Goal: Check status

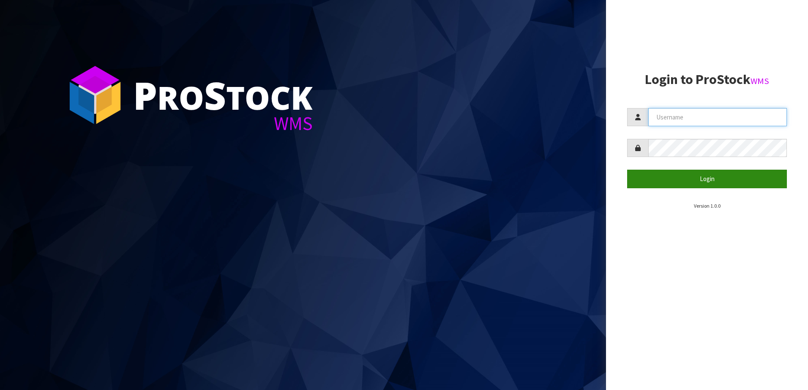
type input "yourreformer"
click at [653, 181] on button "Login" at bounding box center [707, 179] width 160 height 18
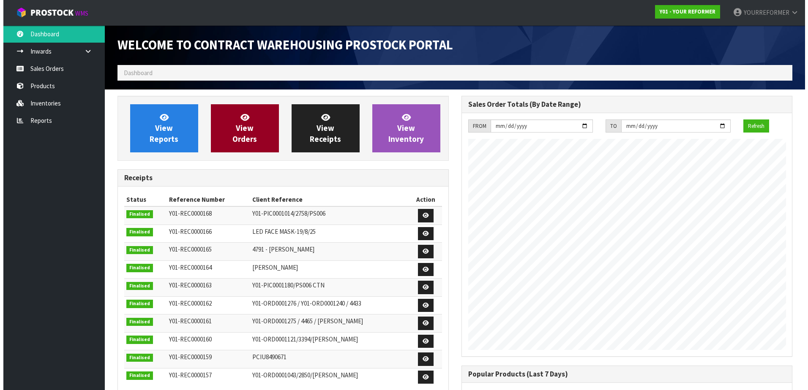
scroll to position [469, 344]
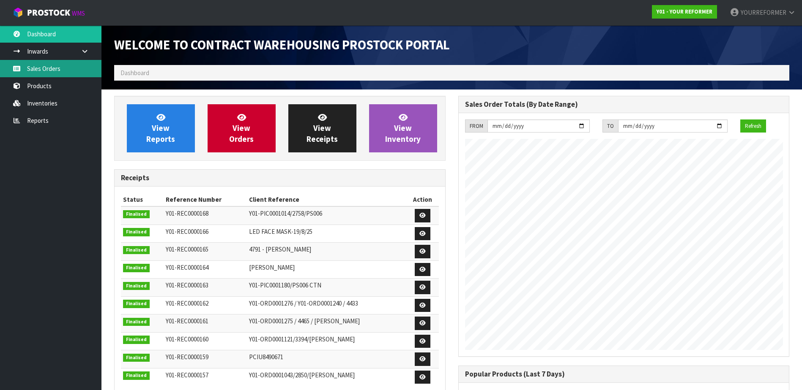
click at [46, 69] on link "Sales Orders" at bounding box center [50, 68] width 101 height 17
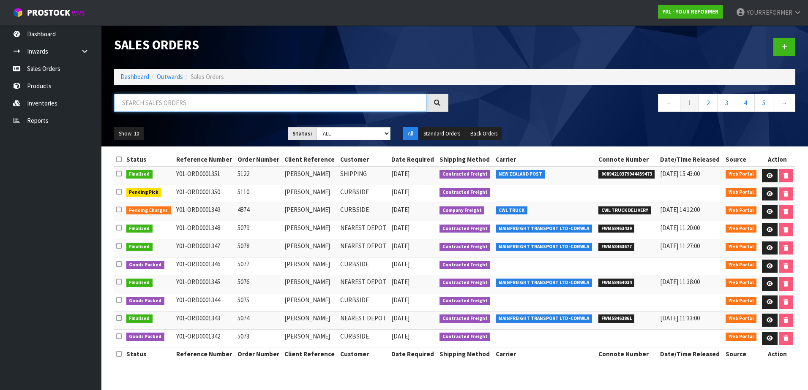
click at [178, 106] on input "text" at bounding box center [270, 103] width 312 height 18
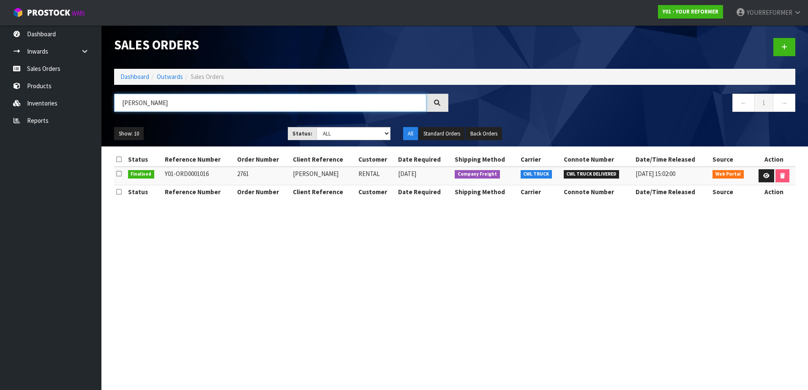
type input "[PERSON_NAME]"
drag, startPoint x: 208, startPoint y: 173, endPoint x: 166, endPoint y: 174, distance: 41.8
click at [166, 174] on td "Y01-ORD0001016" at bounding box center [199, 176] width 72 height 18
copy td "Y01-ORD0001016"
